Goal: Information Seeking & Learning: Compare options

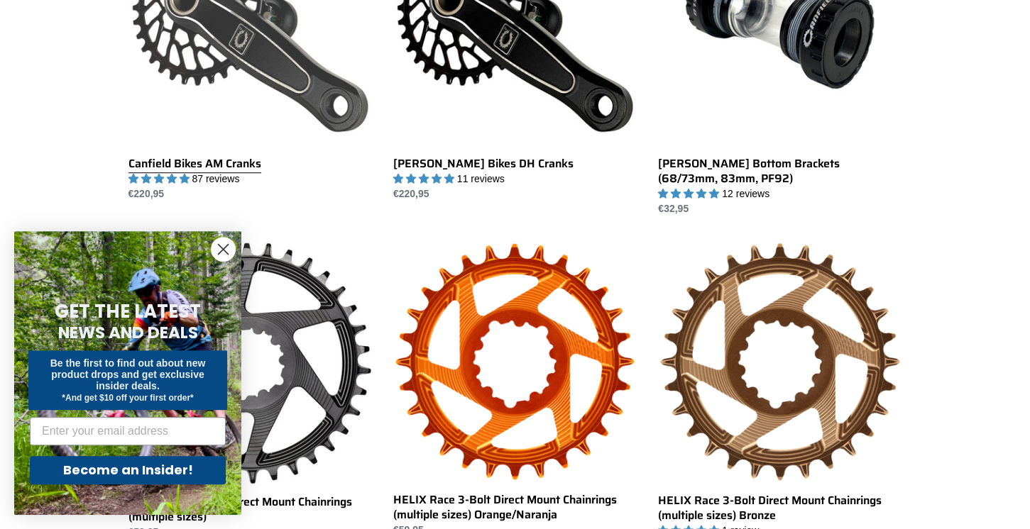
scroll to position [673, 0]
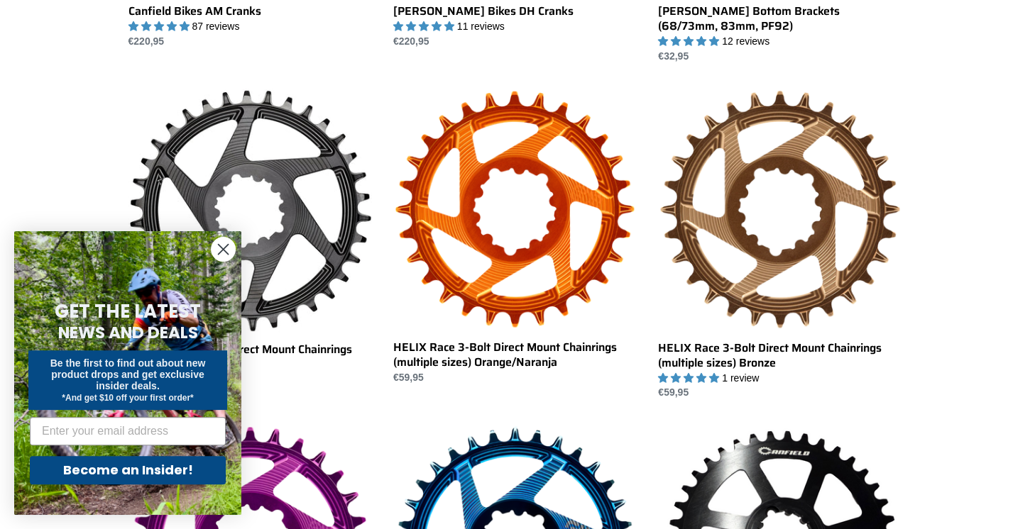
click at [216, 249] on circle "Close dialog" at bounding box center [222, 249] width 23 height 23
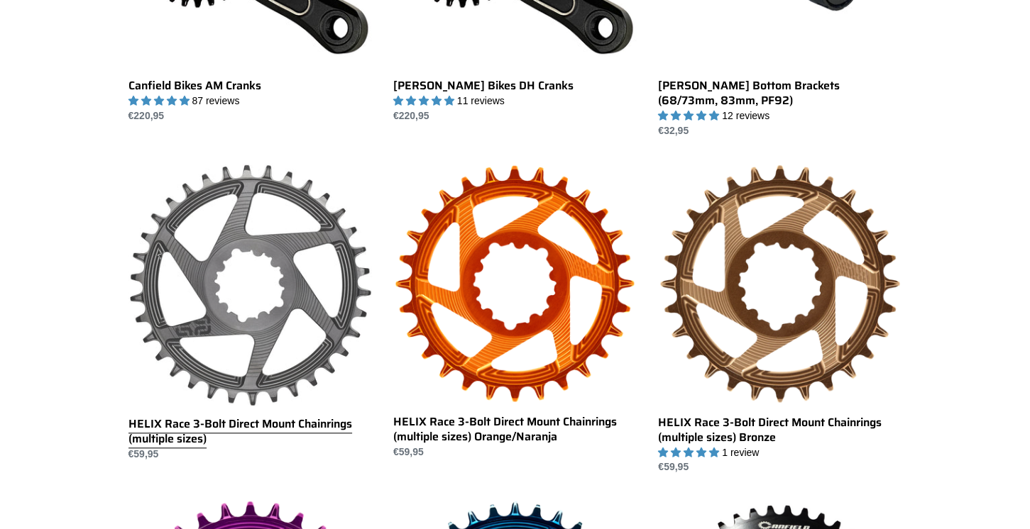
scroll to position [299, 0]
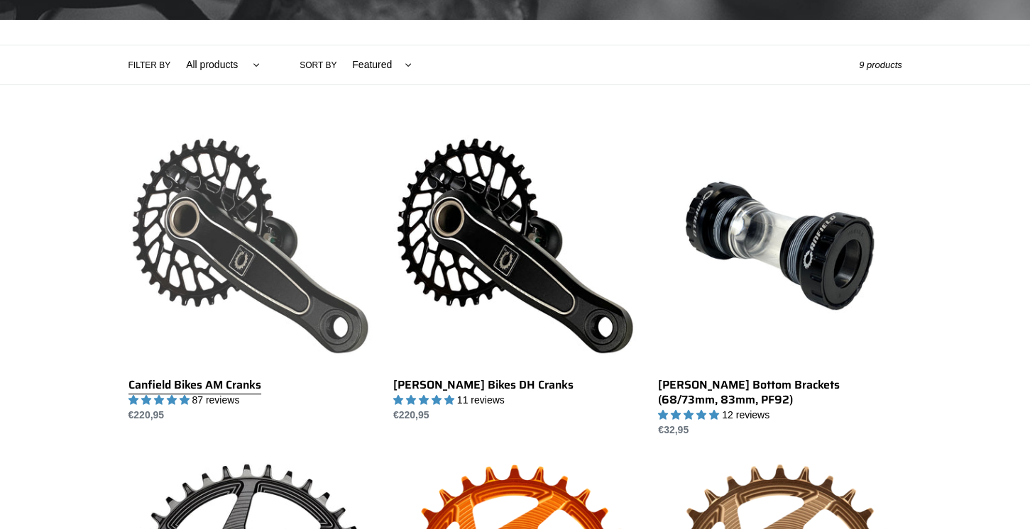
click at [265, 222] on link "Canfield Bikes AM Cranks" at bounding box center [249, 273] width 243 height 299
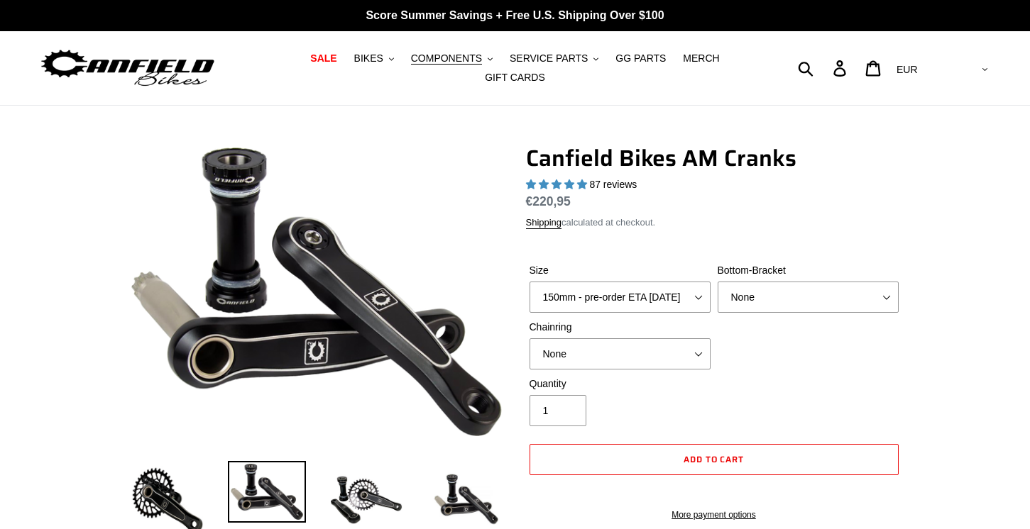
select select "highest-rating"
click at [529, 282] on select "150mm - pre-order ETA 10/15/25 155mm - pre-order ETA 10/15/25 160mm - pre-order…" at bounding box center [619, 297] width 181 height 31
select select "165mm - pre-order ETA 10/15/25"
click option "165mm - pre-order ETA 10/15/25" at bounding box center [0, 0] width 0 height 0
click at [529, 338] on select "None 30t Round (Boost 148) 30t Oval (Boost 148) 32t Round (Boost 148) 32t Oval …" at bounding box center [619, 353] width 181 height 31
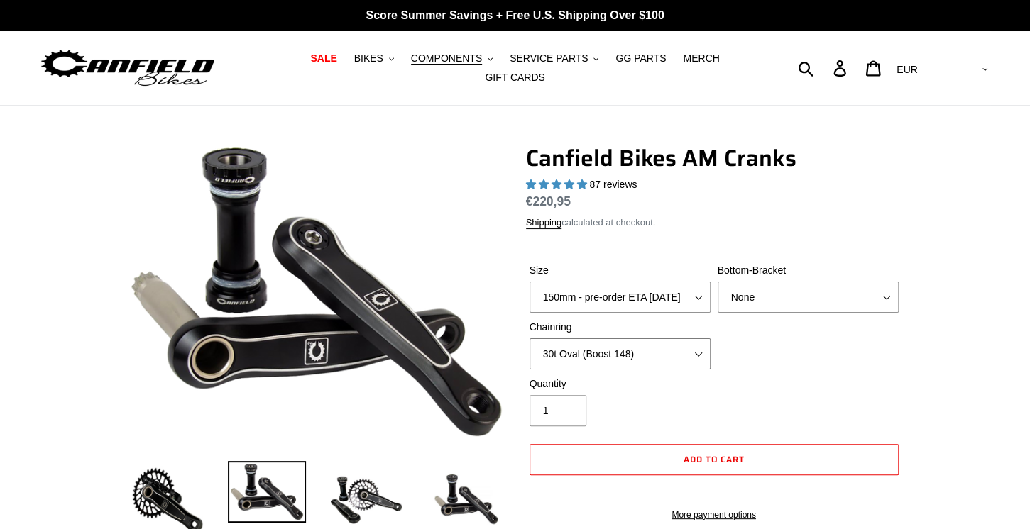
click option "30t Oval (Boost 148)" at bounding box center [0, 0] width 0 height 0
click at [168, 471] on img at bounding box center [167, 500] width 78 height 78
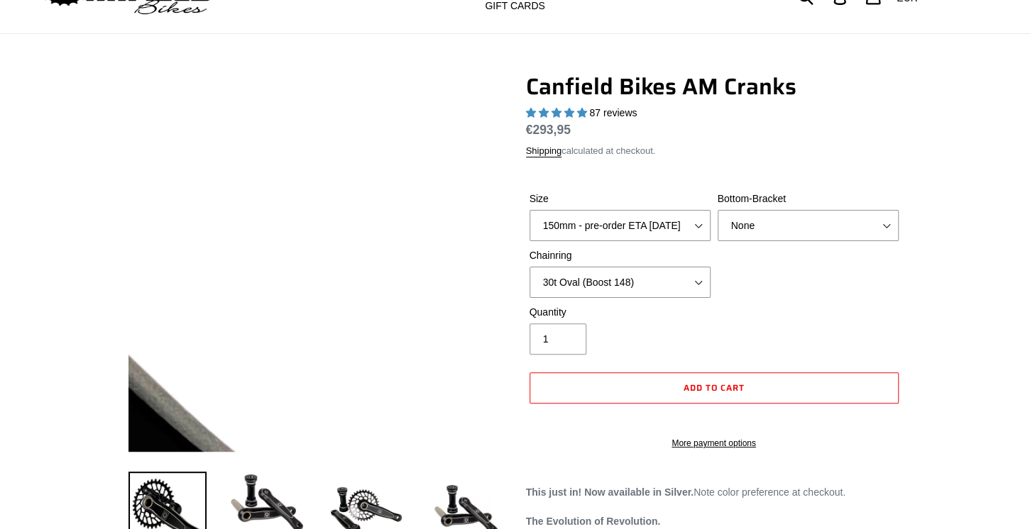
scroll to position [75, 0]
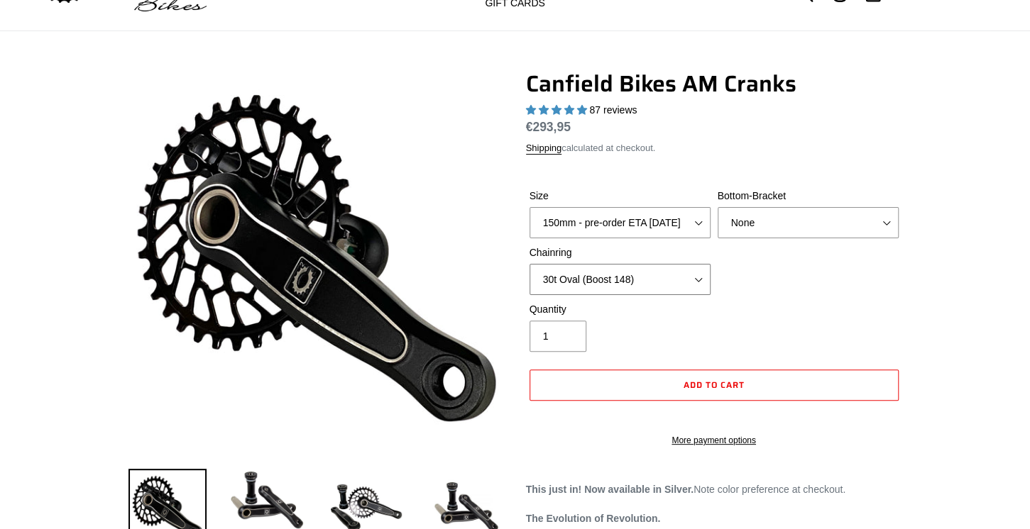
click at [529, 264] on select "None 30t Round (Boost 148) 30t Oval (Boost 148) 32t Round (Boost 148) 32t Oval …" at bounding box center [619, 279] width 181 height 31
select select "None"
click option "None" at bounding box center [0, 0] width 0 height 0
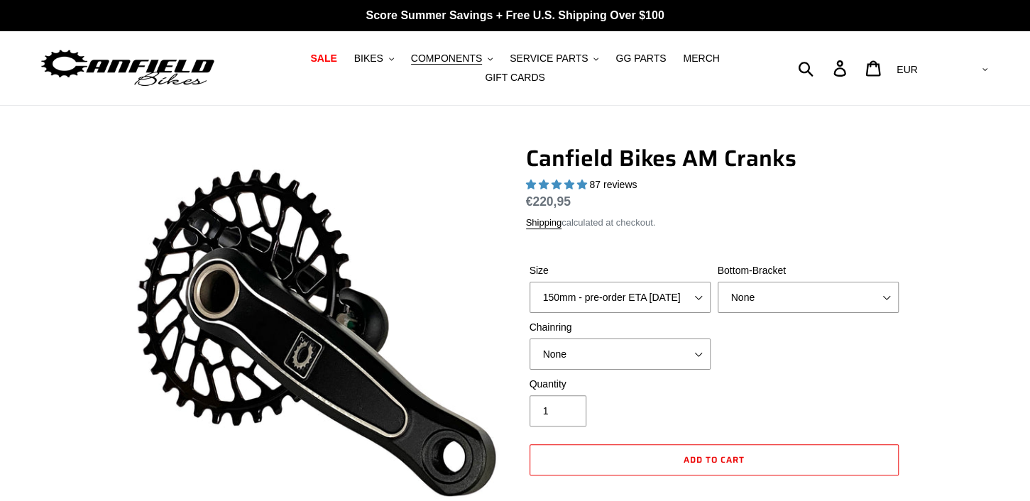
scroll to position [0, 0]
click at [717, 282] on select "None BSA Threaded 68/73mm Press Fit PF92" at bounding box center [807, 297] width 181 height 31
select select "BSA Threaded 68/73mm"
click option "BSA Threaded 68/73mm" at bounding box center [0, 0] width 0 height 0
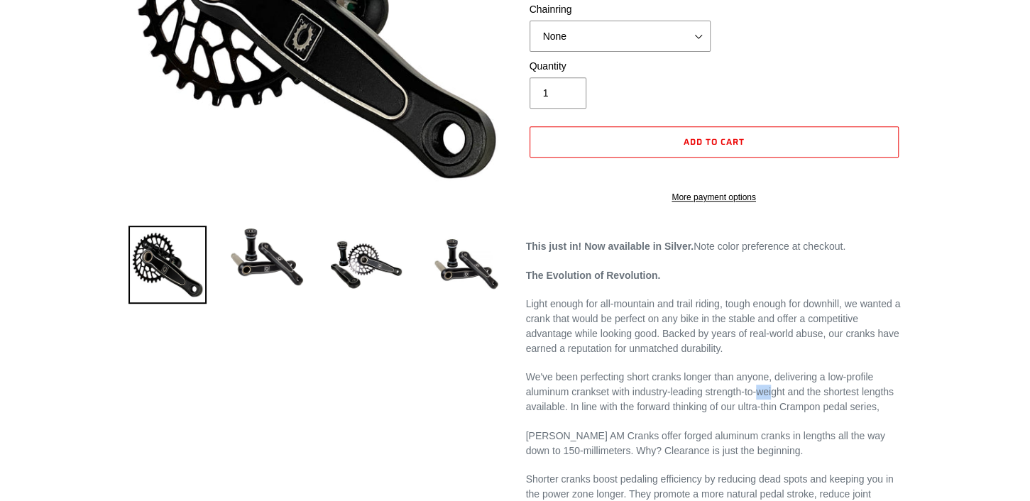
scroll to position [448, 0]
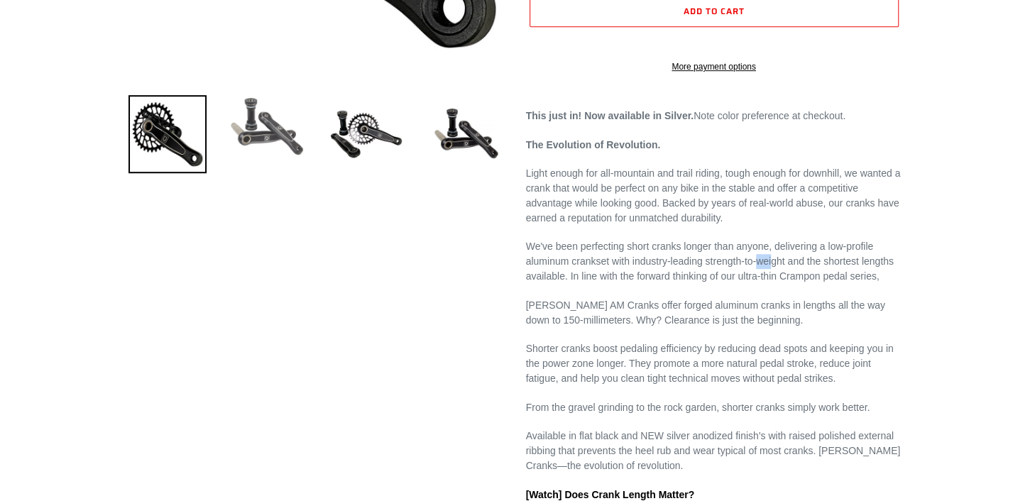
click at [273, 120] on img at bounding box center [267, 126] width 78 height 62
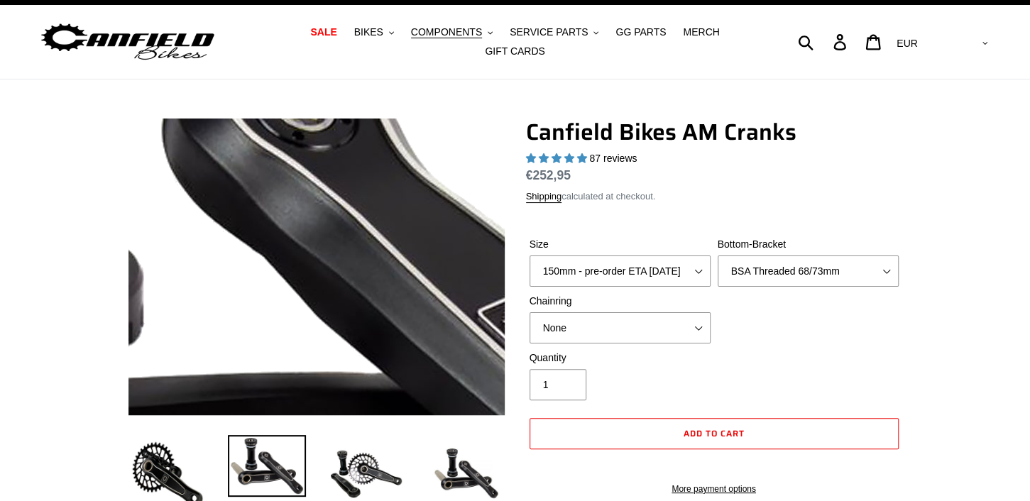
scroll to position [75, 0]
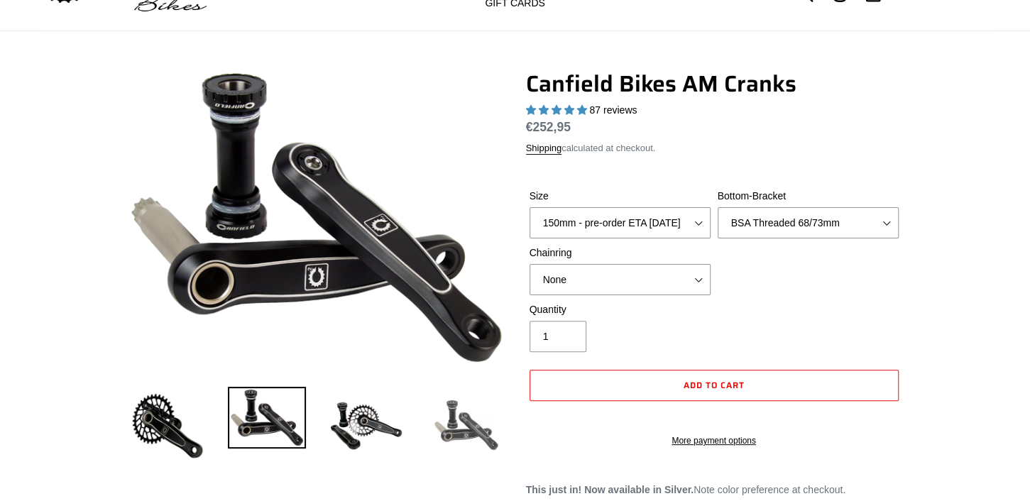
click at [441, 406] on img at bounding box center [465, 426] width 78 height 78
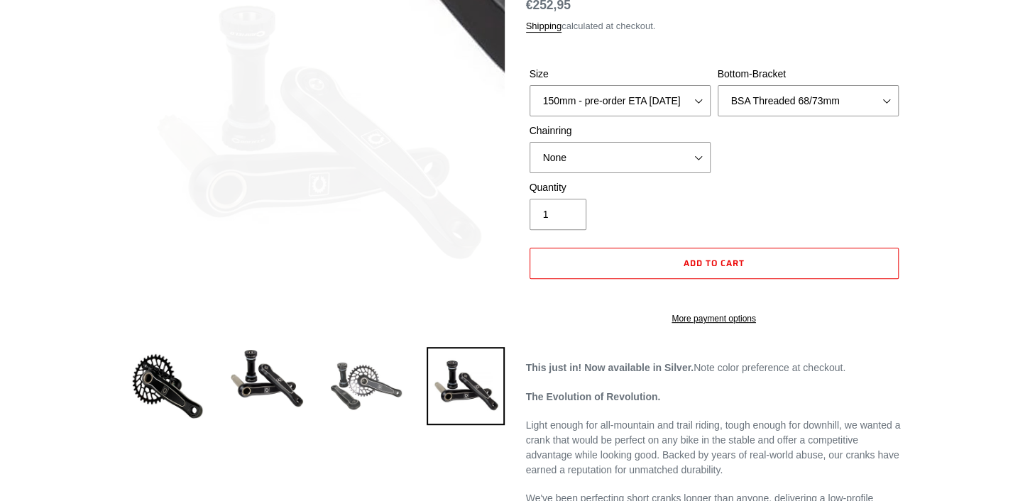
scroll to position [224, 0]
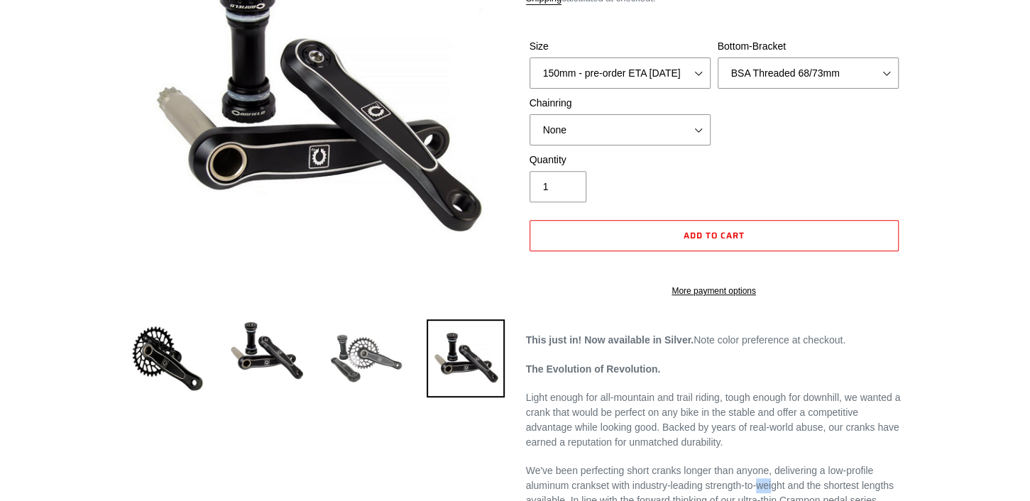
click at [372, 363] on img at bounding box center [366, 358] width 78 height 78
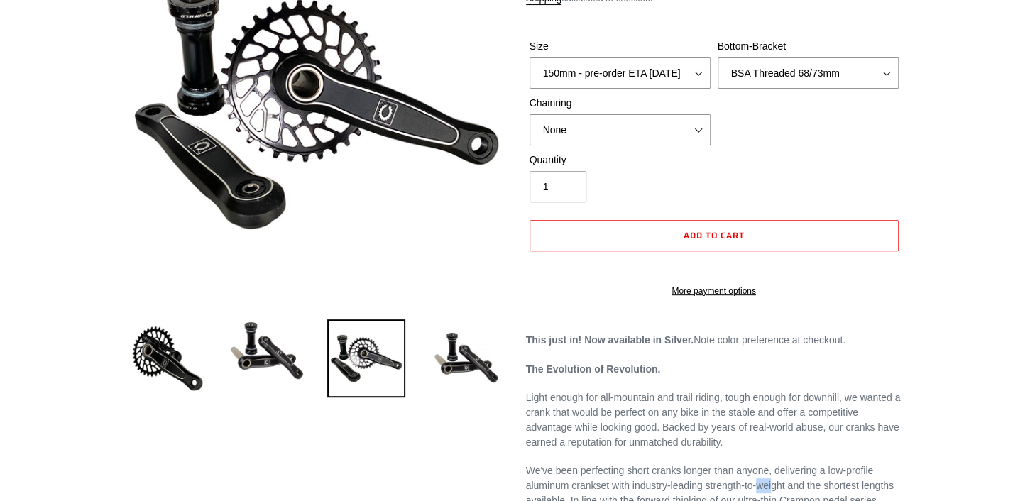
scroll to position [0, 0]
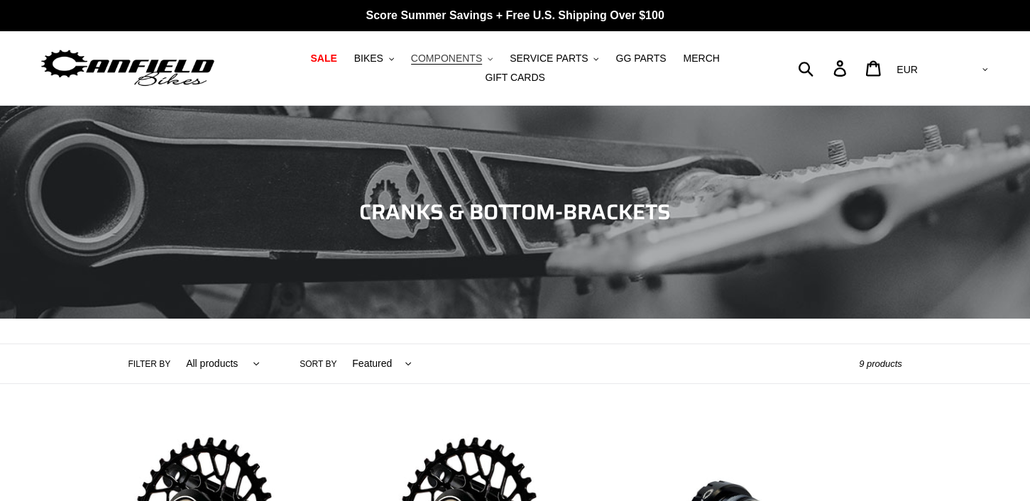
click at [415, 63] on span "COMPONENTS" at bounding box center [446, 59] width 71 height 12
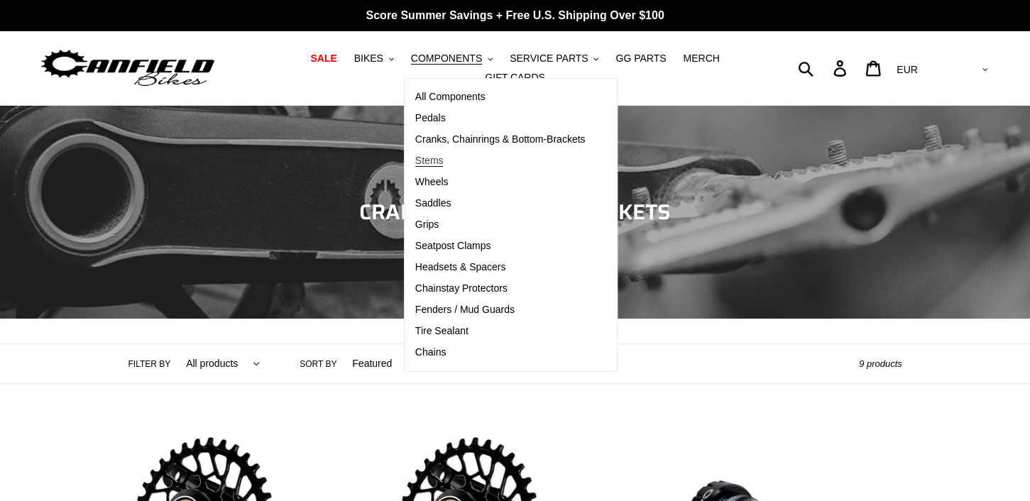
click at [415, 167] on span "Stems" at bounding box center [429, 161] width 28 height 12
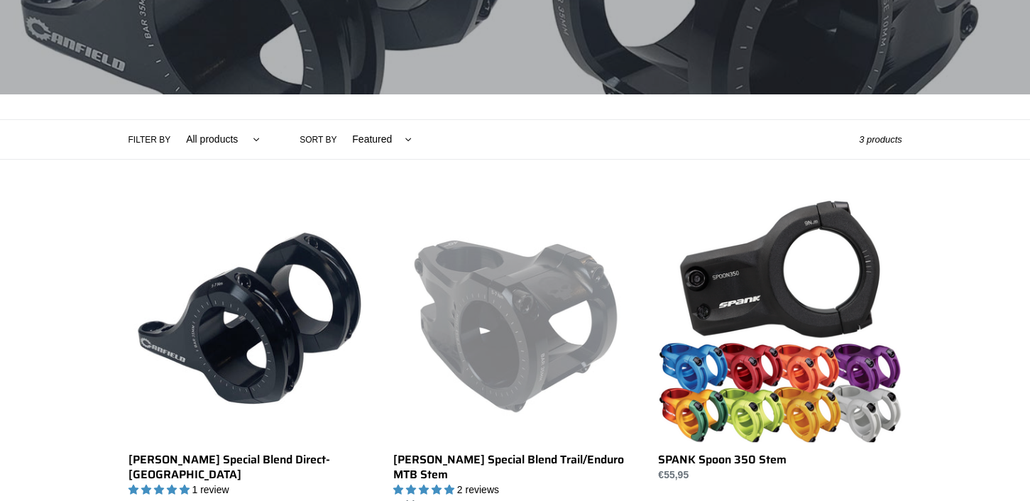
scroll to position [224, 0]
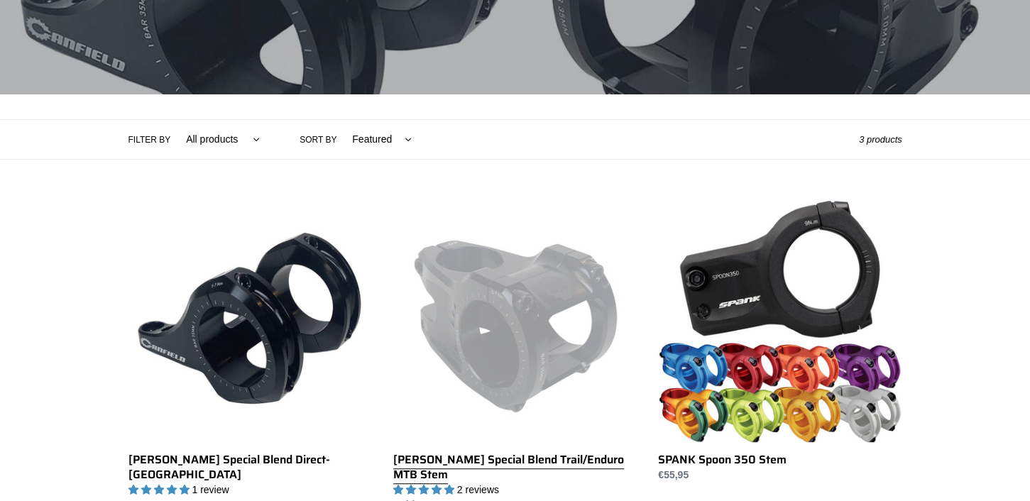
click at [549, 309] on link "Canfield Special Blend Trail/Enduro MTB Stem" at bounding box center [514, 356] width 243 height 314
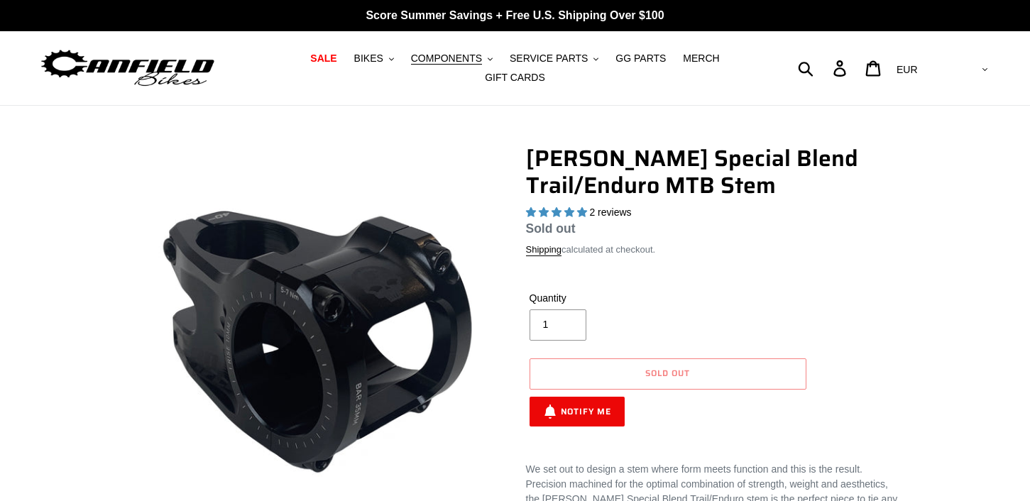
select select "highest-rating"
click at [411, 62] on span "COMPONENTS" at bounding box center [446, 59] width 71 height 12
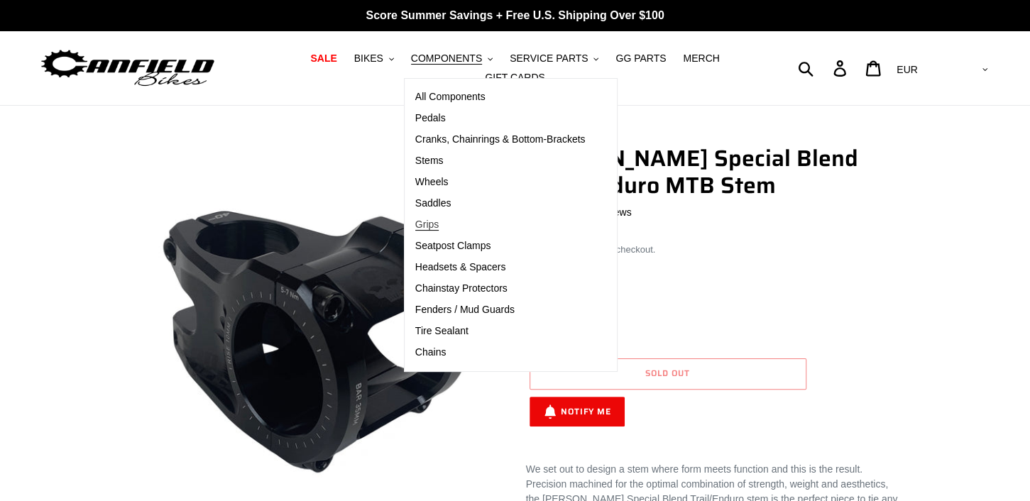
click at [415, 231] on span "Grips" at bounding box center [426, 225] width 23 height 12
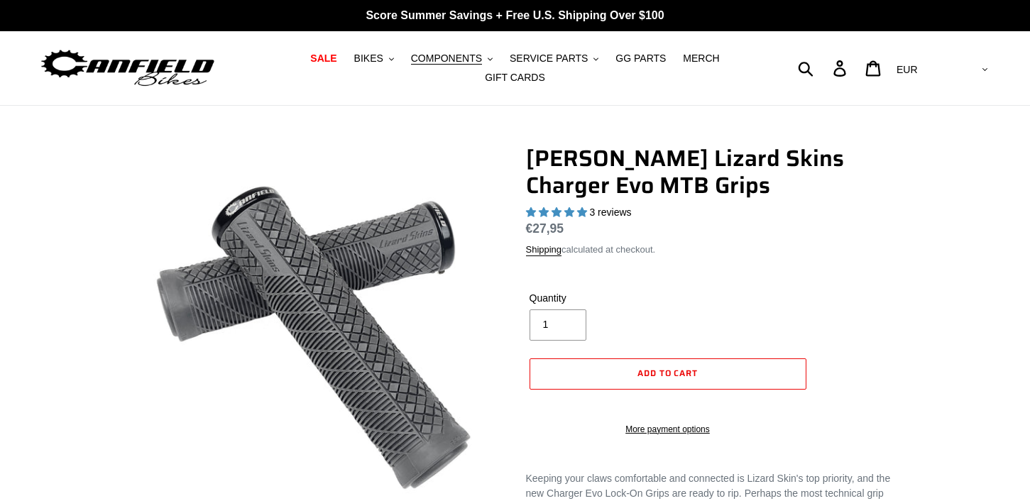
select select "highest-rating"
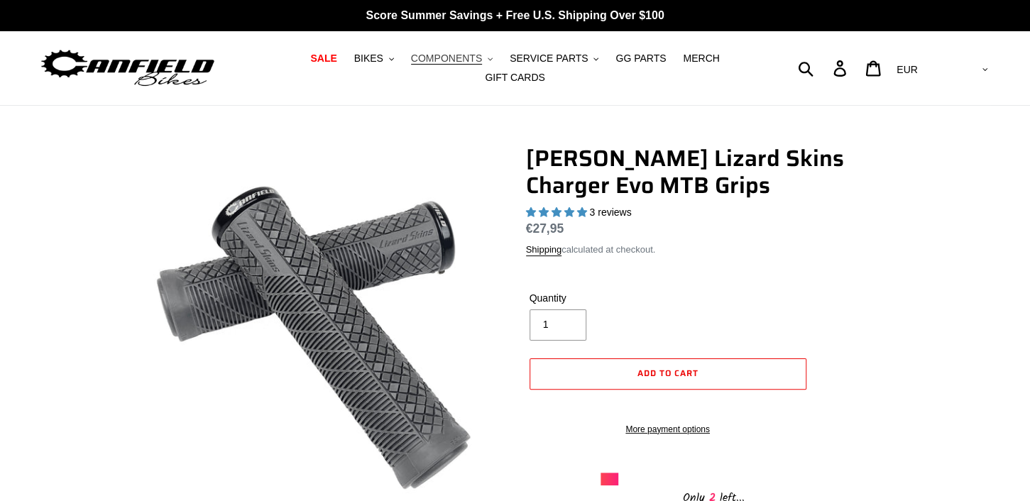
click at [437, 62] on span "COMPONENTS" at bounding box center [446, 59] width 71 height 12
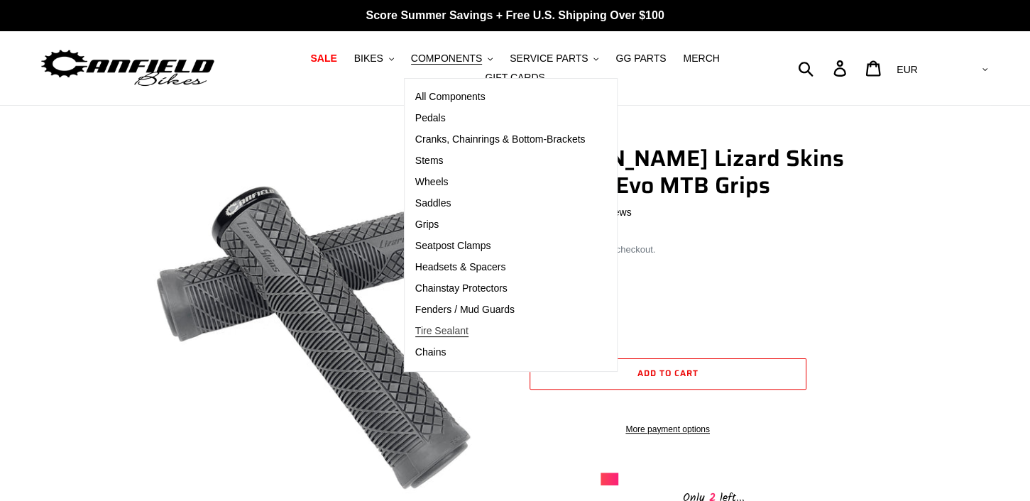
click at [428, 337] on span "Tire Sealant" at bounding box center [441, 331] width 53 height 12
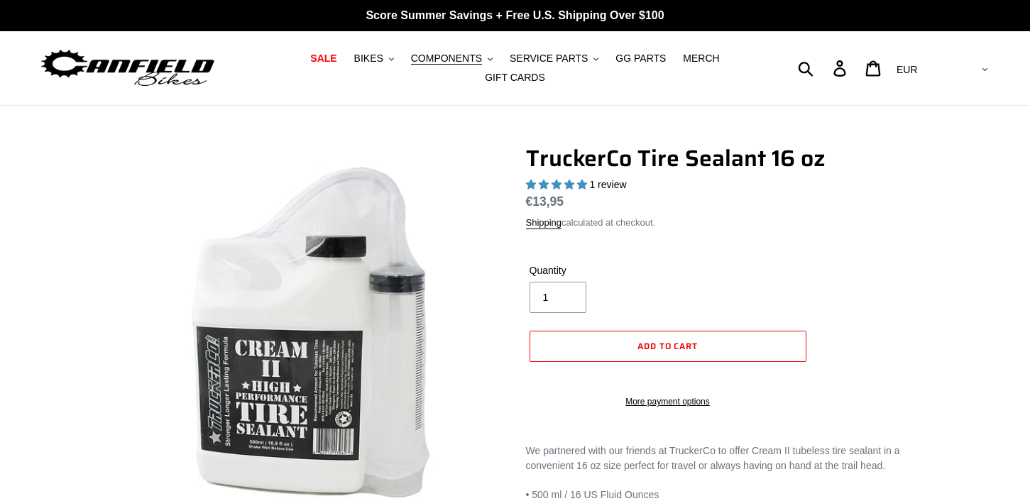
select select "highest-rating"
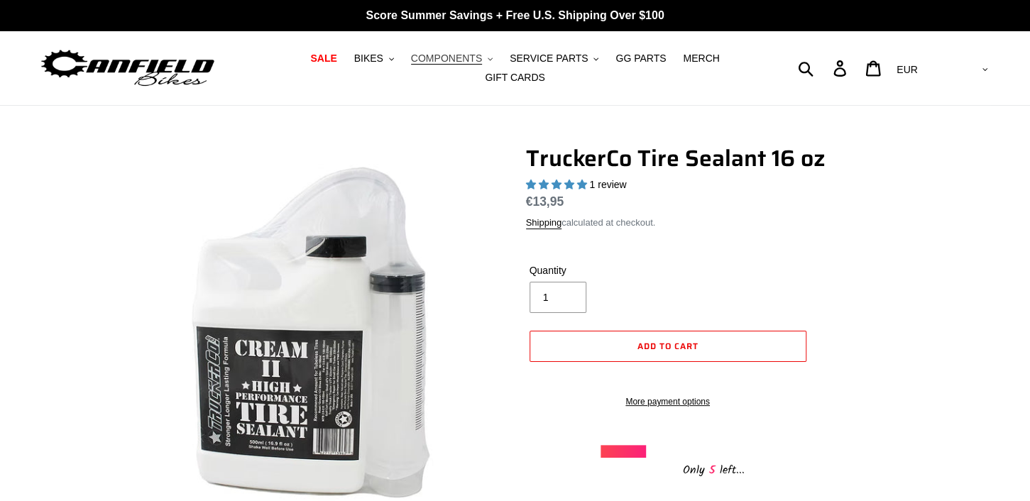
click at [405, 57] on button "COMPONENTS .cls-1{fill:#231f20}" at bounding box center [452, 58] width 96 height 19
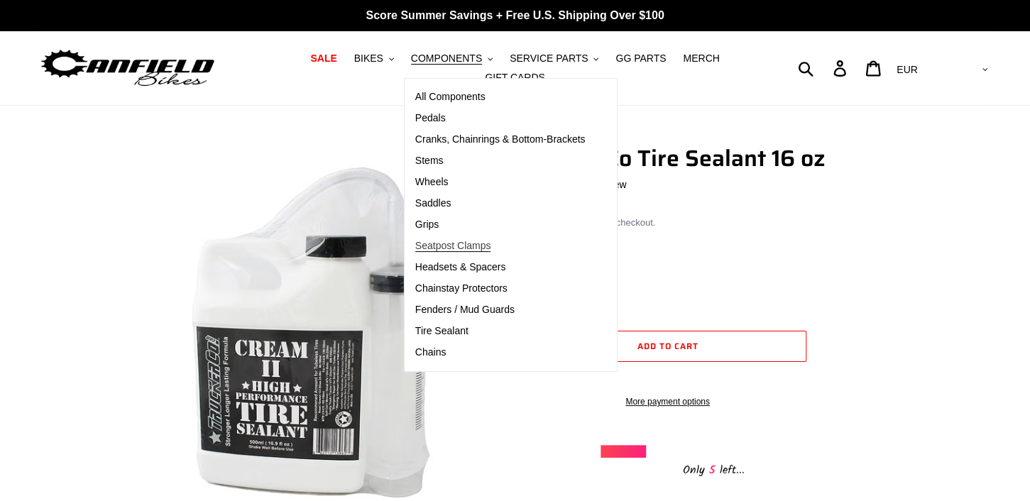
click at [424, 252] on span "Seatpost Clamps" at bounding box center [453, 246] width 76 height 12
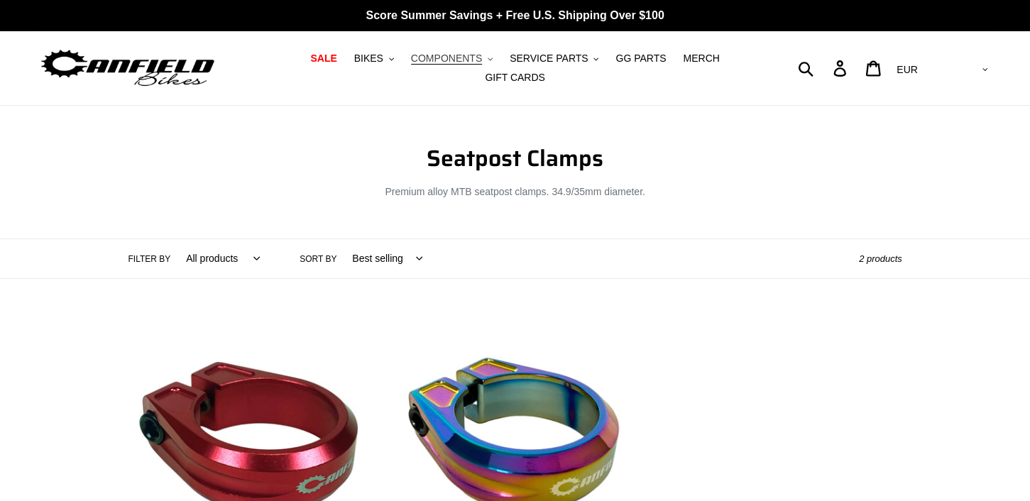
click at [411, 60] on span "COMPONENTS" at bounding box center [446, 59] width 71 height 12
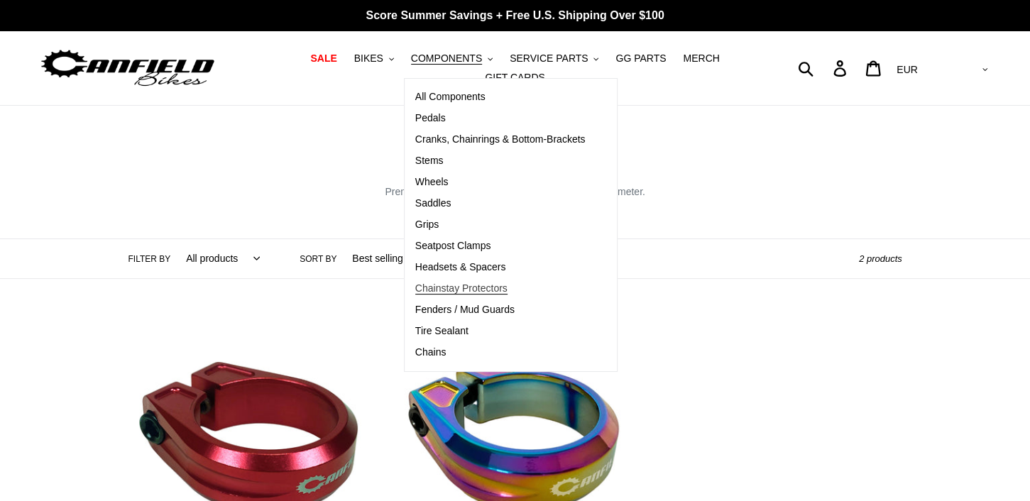
click at [444, 294] on span "Chainstay Protectors" at bounding box center [461, 288] width 92 height 12
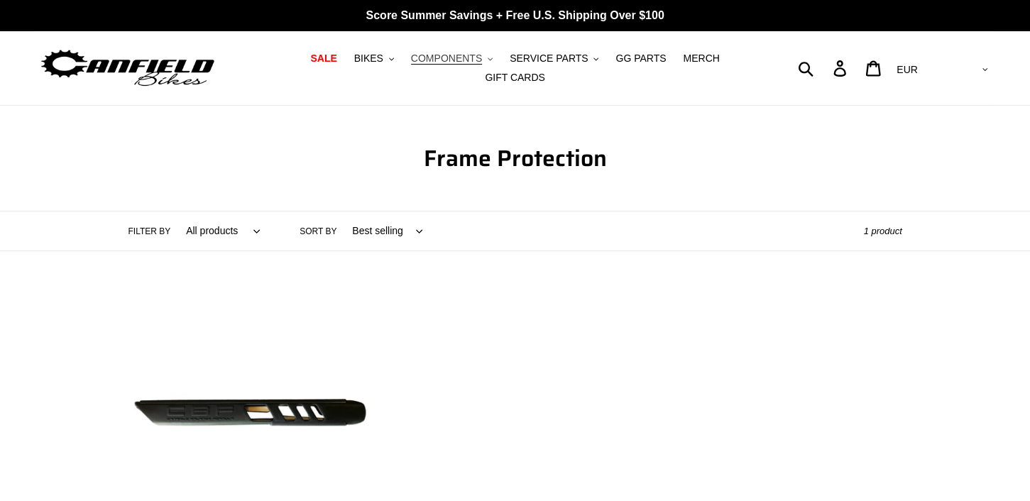
click at [421, 65] on span "COMPONENTS" at bounding box center [446, 59] width 71 height 12
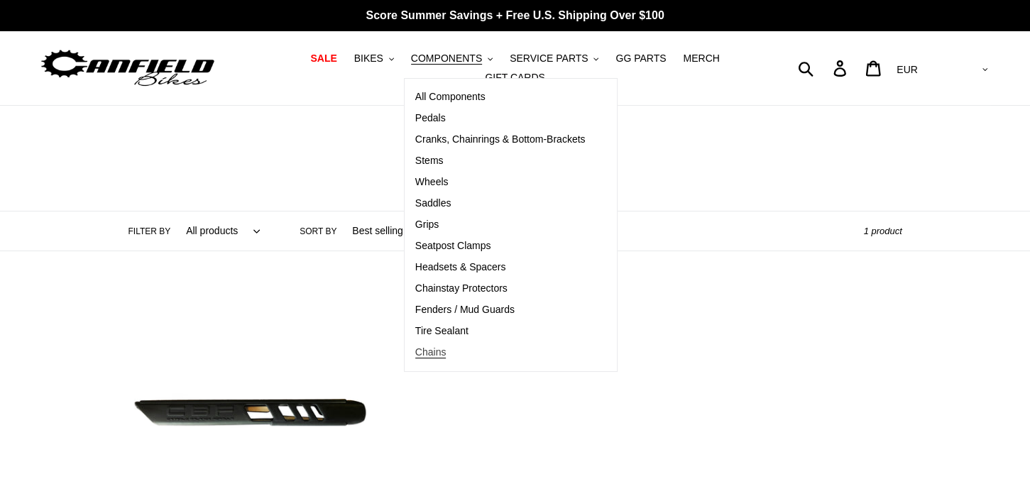
click at [415, 358] on span "Chains" at bounding box center [430, 352] width 31 height 12
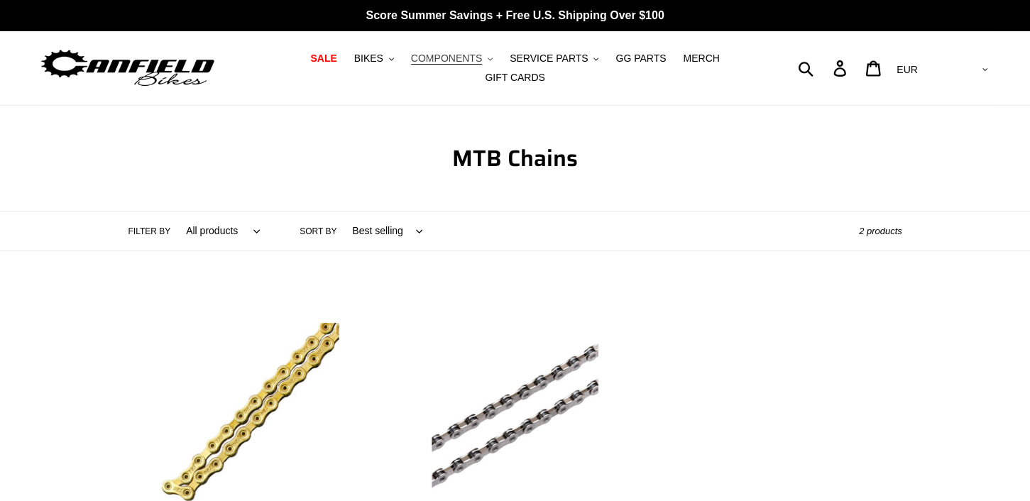
click at [421, 62] on span "COMPONENTS" at bounding box center [446, 59] width 71 height 12
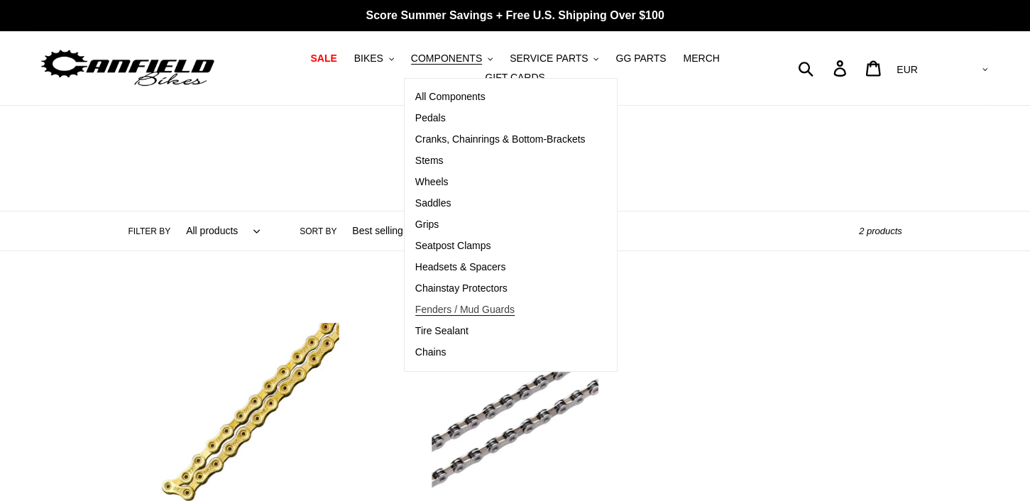
click at [429, 316] on span "Fenders / Mud Guards" at bounding box center [464, 310] width 99 height 12
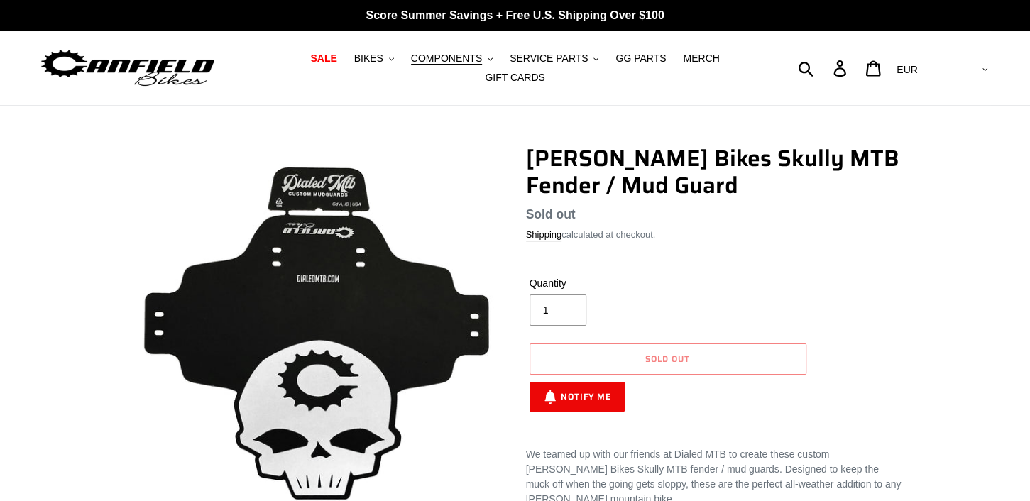
click at [425, 65] on span "COMPONENTS" at bounding box center [446, 59] width 71 height 12
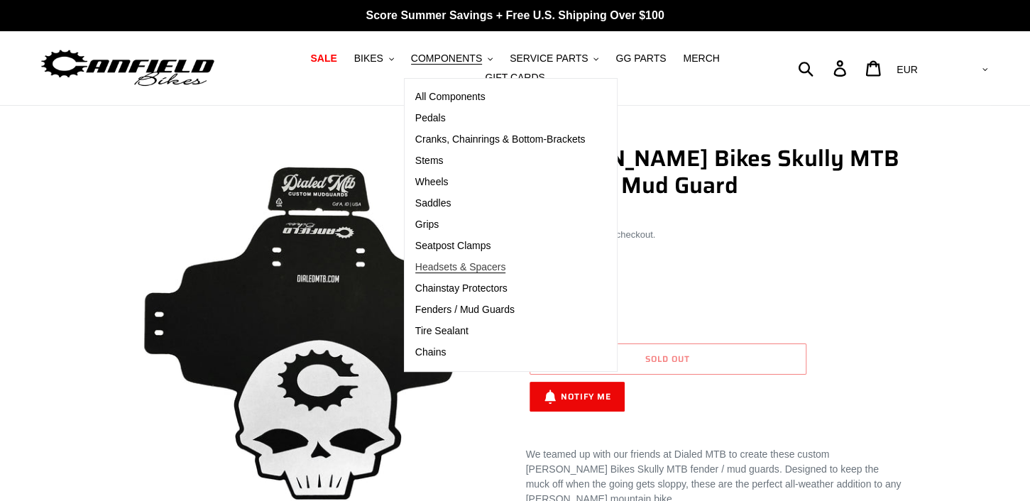
click at [446, 273] on span "Headsets & Spacers" at bounding box center [460, 267] width 91 height 12
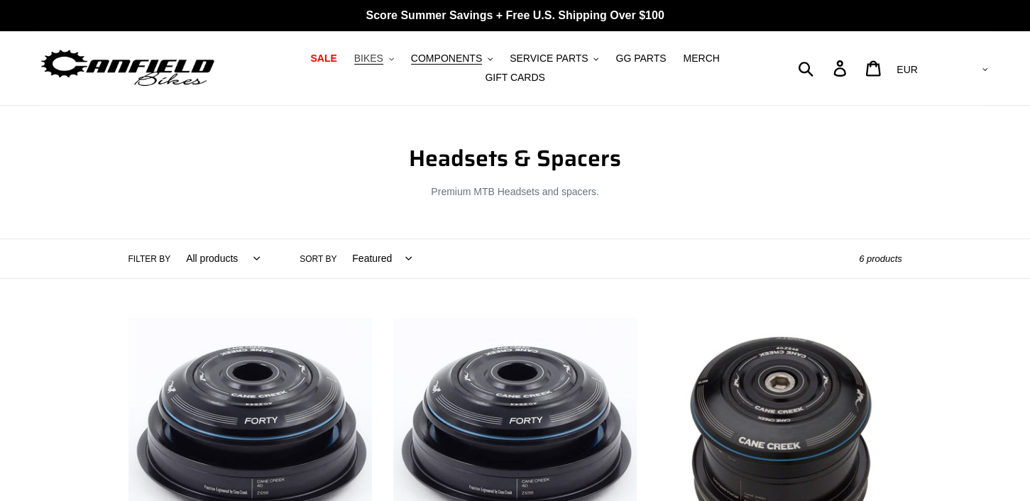
click at [354, 65] on span "BIKES" at bounding box center [368, 59] width 29 height 12
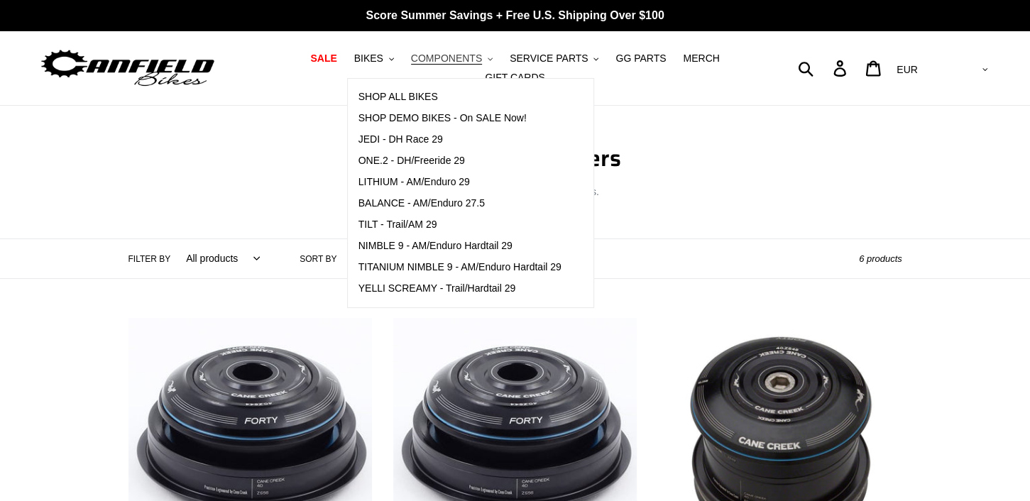
click at [441, 68] on button "COMPONENTS .cls-1{fill:#231f20}" at bounding box center [452, 58] width 96 height 19
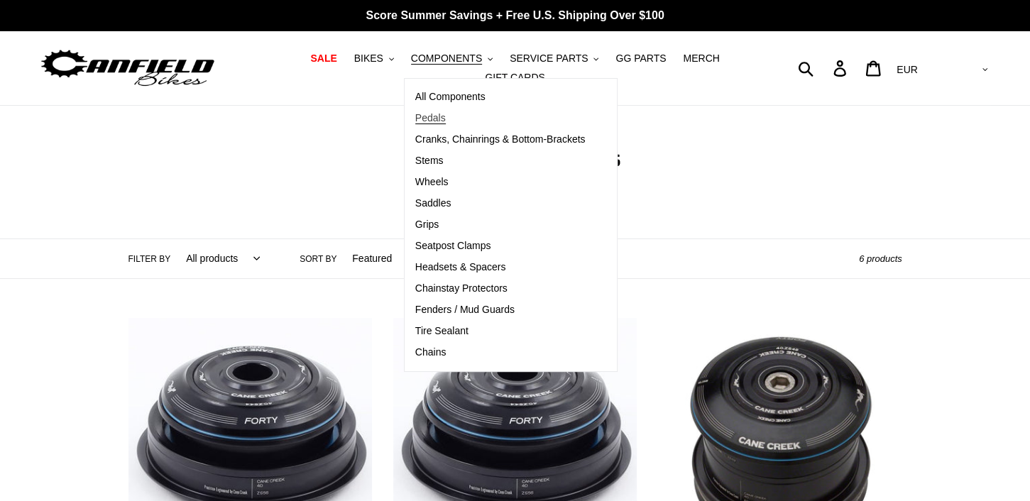
click at [415, 122] on span "Pedals" at bounding box center [430, 118] width 31 height 12
